Goal: Task Accomplishment & Management: Use online tool/utility

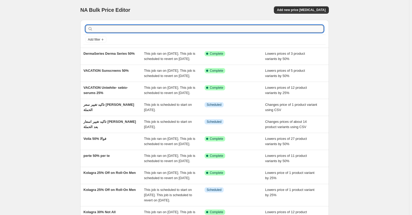
click at [245, 32] on input "text" at bounding box center [209, 28] width 230 height 7
type input "miss"
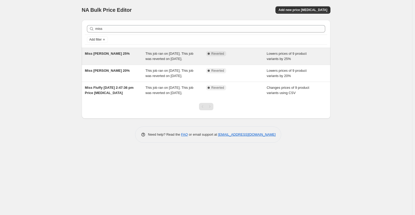
click at [100, 54] on span "Miss fluffy 25%" at bounding box center [107, 54] width 45 height 4
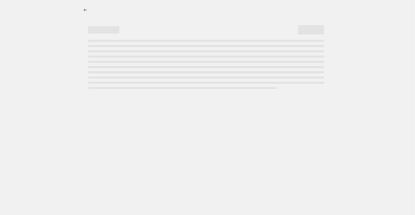
select select "percentage"
select select "collection"
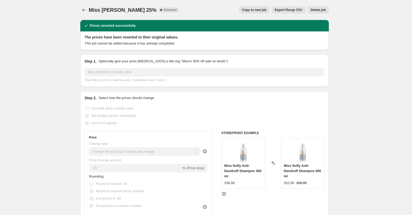
click at [261, 10] on span "Copy to new job" at bounding box center [254, 10] width 24 height 4
select select "percentage"
select select "collection"
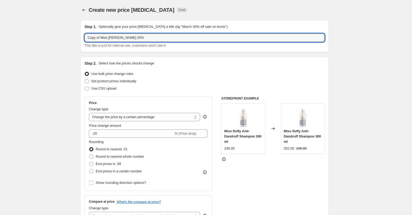
drag, startPoint x: 102, startPoint y: 37, endPoint x: 73, endPoint y: 39, distance: 28.6
click at [107, 37] on input "Miss fluffy 25%" at bounding box center [205, 38] width 240 height 8
type input "Miss fluffy 50%"
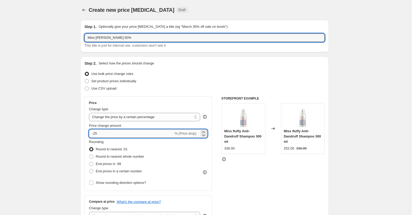
drag, startPoint x: 95, startPoint y: 134, endPoint x: 134, endPoint y: 134, distance: 38.8
click at [134, 134] on input "-25" at bounding box center [131, 133] width 85 height 8
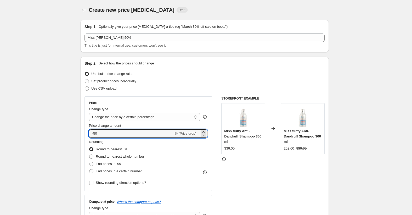
type input "-50"
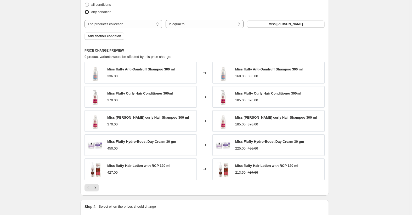
scroll to position [314, 0]
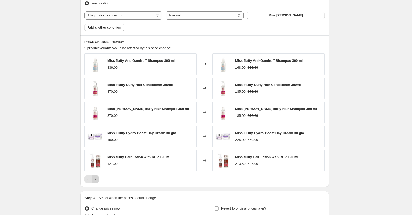
click at [97, 180] on icon "Next" at bounding box center [95, 178] width 5 height 5
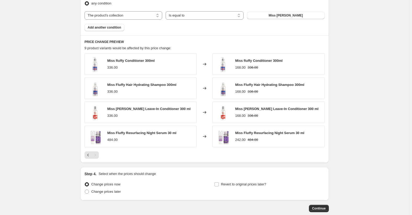
click at [96, 155] on div "Pagination" at bounding box center [95, 154] width 7 height 7
click at [88, 155] on icon "Previous" at bounding box center [88, 154] width 5 height 5
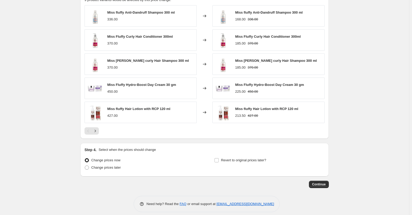
scroll to position [368, 0]
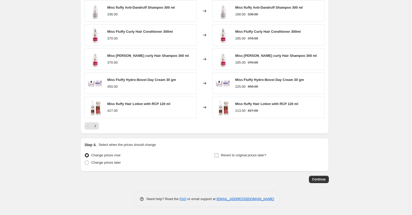
click at [242, 156] on span "Revert to original prices later?" at bounding box center [243, 155] width 45 height 4
click at [219, 156] on input "Revert to original prices later?" at bounding box center [217, 155] width 4 height 4
checkbox input "true"
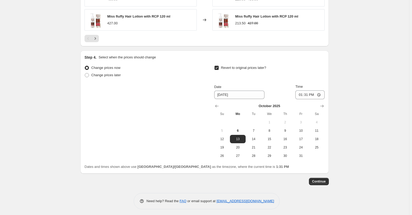
scroll to position [457, 0]
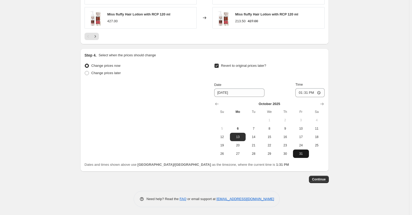
click at [300, 154] on span "31" at bounding box center [301, 154] width 12 height 4
type input "10/31/2025"
click at [301, 94] on input "13:31" at bounding box center [310, 92] width 29 height 9
type input "23:45"
click at [317, 179] on span "Continue" at bounding box center [319, 179] width 14 height 4
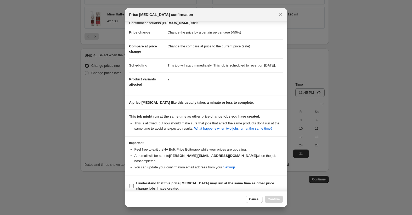
scroll to position [11, 0]
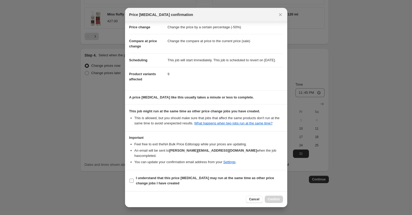
click at [191, 176] on b "I understand that this price change job may run at the same time as other price…" at bounding box center [205, 180] width 138 height 9
click at [134, 179] on input "I understand that this price change job may run at the same time as other price…" at bounding box center [132, 181] width 4 height 4
checkbox input "true"
click at [275, 198] on span "Confirm" at bounding box center [274, 199] width 12 height 4
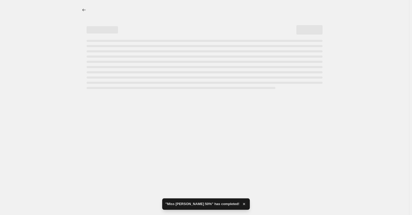
select select "percentage"
select select "collection"
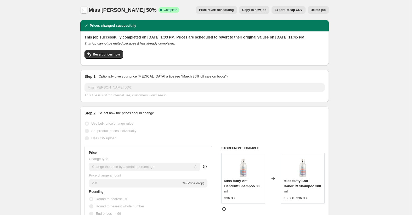
click at [87, 11] on icon "Price change jobs" at bounding box center [83, 9] width 5 height 5
